Goal: Transaction & Acquisition: Purchase product/service

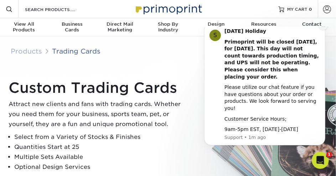
click at [323, 27] on icon "Dismiss notification" at bounding box center [323, 25] width 4 height 4
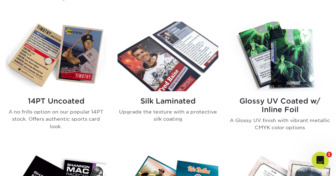
scroll to position [450, 0]
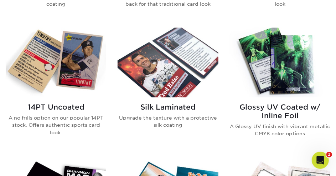
click at [260, 108] on h2 "Glossy UV Coated w/ Inline Foil" at bounding box center [280, 111] width 100 height 17
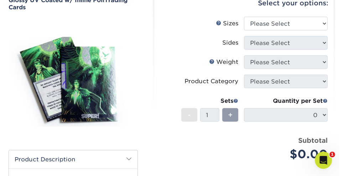
scroll to position [66, 0]
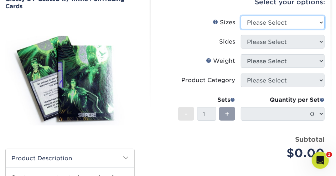
click at [302, 20] on select "Please Select 2.5" x 3.5"" at bounding box center [283, 23] width 84 height 14
select select "2.50x3.50"
click at [241, 16] on select "Please Select 2.5" x 3.5"" at bounding box center [283, 23] width 84 height 14
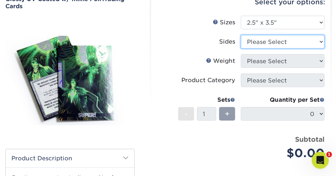
click at [296, 39] on select "Please Select Print Both Sides - Foil Back Only Print Both Sides - Foil Both Si…" at bounding box center [283, 42] width 84 height 14
select select "2ba18f74-0f96-487e-8b6e-985b404b3305"
click at [241, 35] on select "Please Select Print Both Sides - Foil Back Only Print Both Sides - Foil Both Si…" at bounding box center [283, 42] width 84 height 14
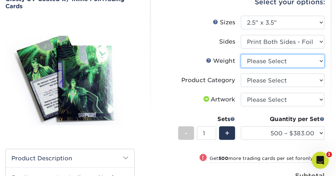
click at [296, 64] on select "Please Select 16PT" at bounding box center [283, 61] width 84 height 14
select select "16PT"
click at [241, 54] on select "Please Select 16PT" at bounding box center [283, 61] width 84 height 14
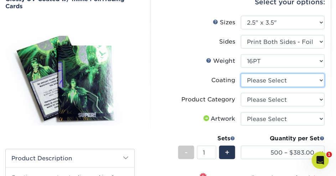
click at [292, 79] on select at bounding box center [283, 80] width 84 height 14
select select "ae367451-b2b8-45df-a344-0f05b6a12993"
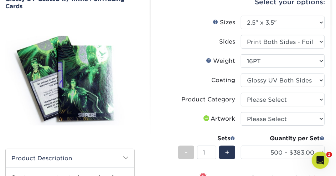
click at [241, 73] on select at bounding box center [283, 80] width 84 height 14
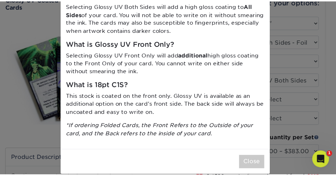
scroll to position [56, 0]
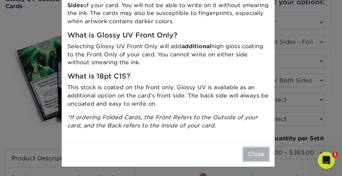
click at [257, 150] on button "Close" at bounding box center [256, 154] width 26 height 14
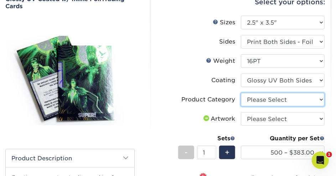
click at [291, 100] on select "Please Select Trading Cards" at bounding box center [283, 100] width 84 height 14
select select "c2f9bce9-36c2-409d-b101-c29d9d031e18"
click at [241, 93] on select "Please Select Trading Cards" at bounding box center [283, 100] width 84 height 14
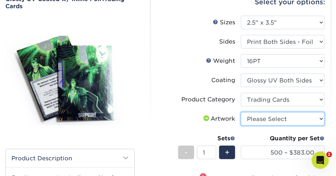
click at [287, 116] on select "Please Select I will upload files I need a design - $100" at bounding box center [283, 119] width 84 height 14
select select "upload"
click at [241, 112] on select "Please Select I will upload files I need a design - $100" at bounding box center [283, 119] width 84 height 14
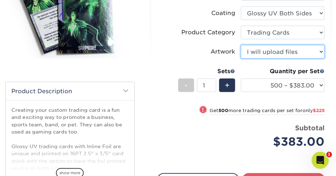
scroll to position [135, 0]
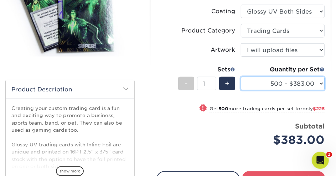
click at [322, 81] on select "500 – $383.00 1000 – $608.00 2500 – $883.00 5000 – $1252.00" at bounding box center [283, 84] width 84 height 14
select select "5000 – $1252.00"
click at [241, 77] on select "500 – $383.00 1000 – $608.00 2500 – $883.00 5000 – $1252.00" at bounding box center [283, 84] width 84 height 14
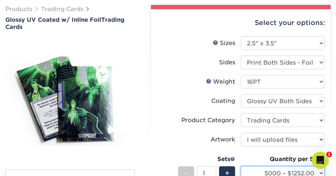
scroll to position [0, 0]
